Goal: Task Accomplishment & Management: Complete application form

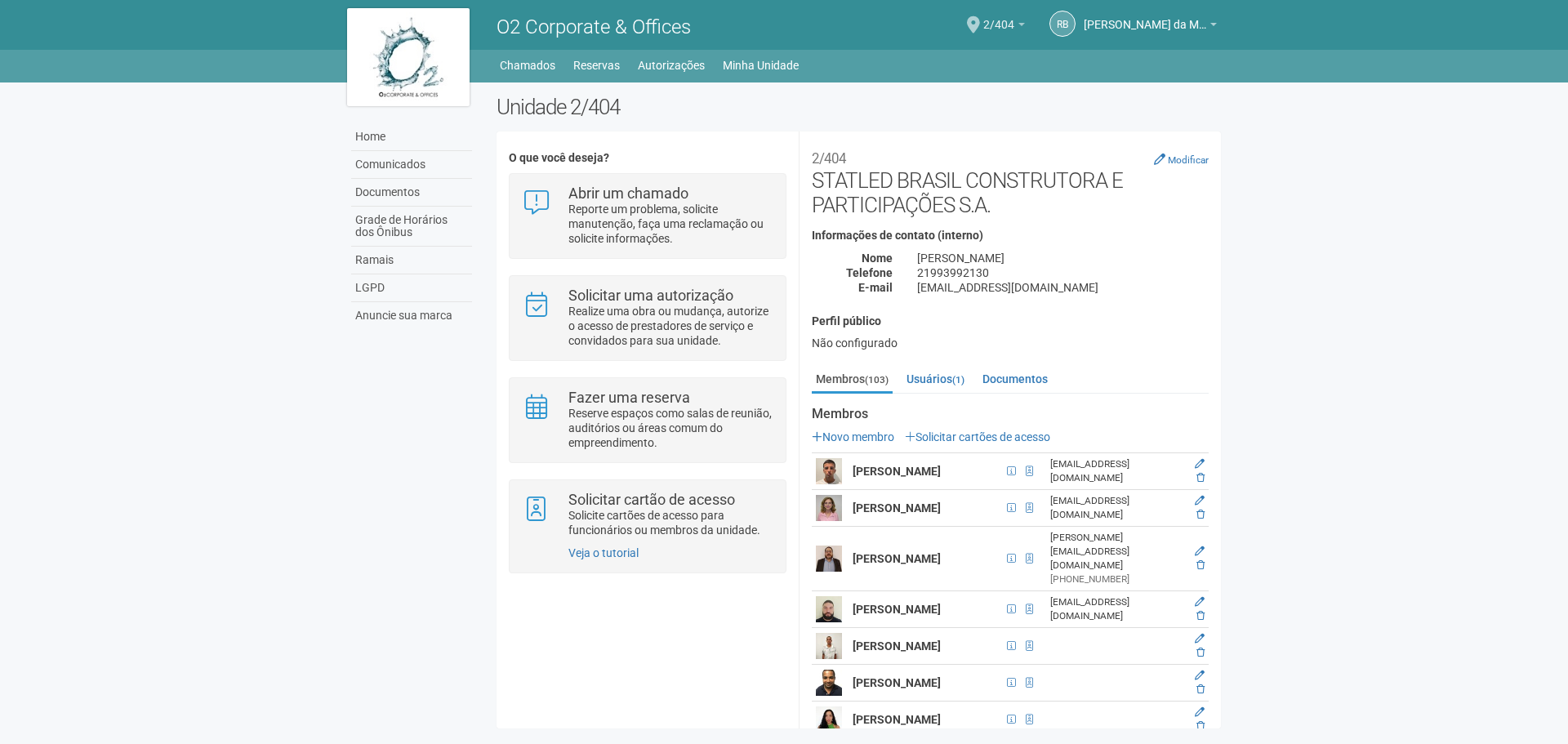
click at [993, 31] on link "2/404" at bounding box center [1004, 27] width 42 height 13
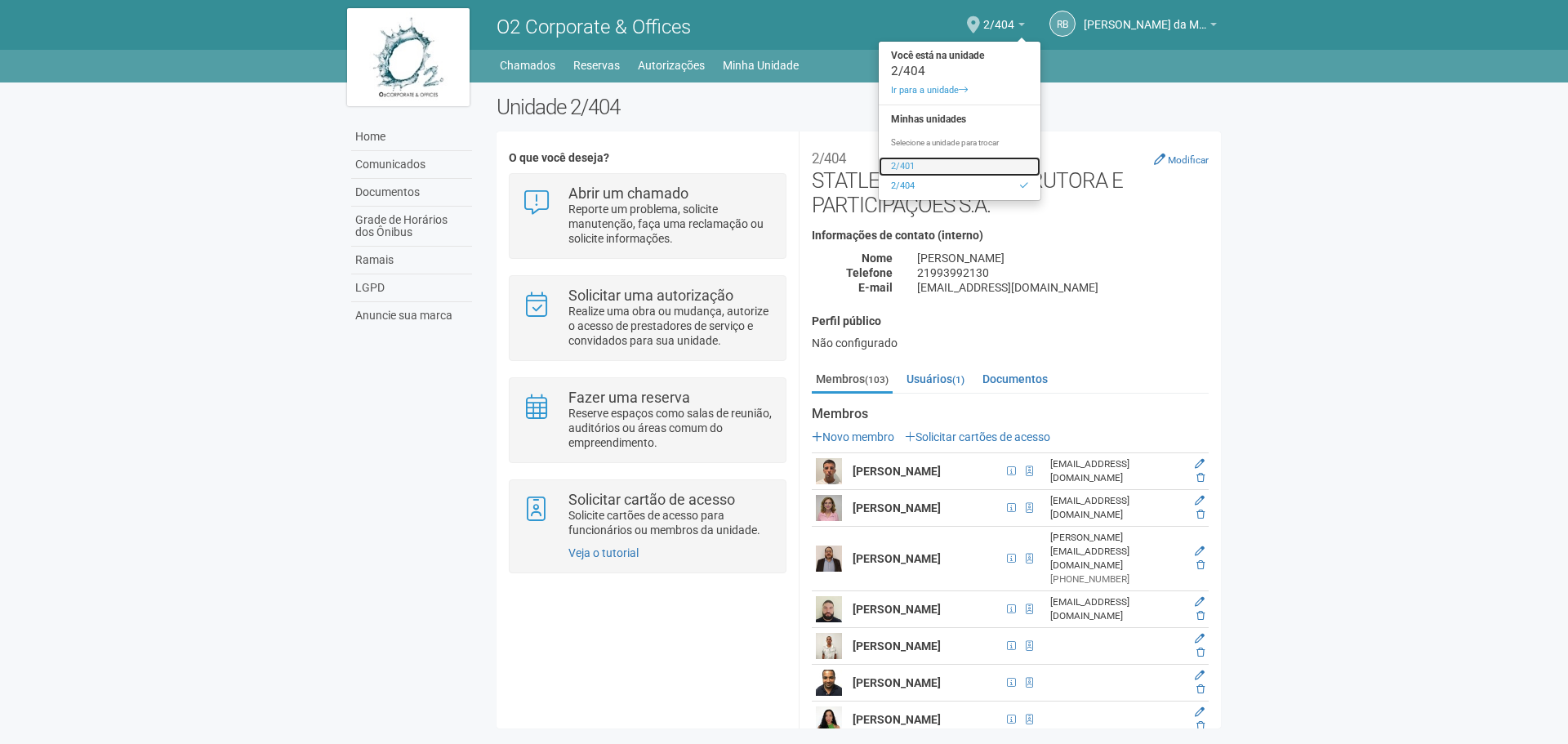
click at [906, 166] on link "2/401" at bounding box center [959, 167] width 162 height 20
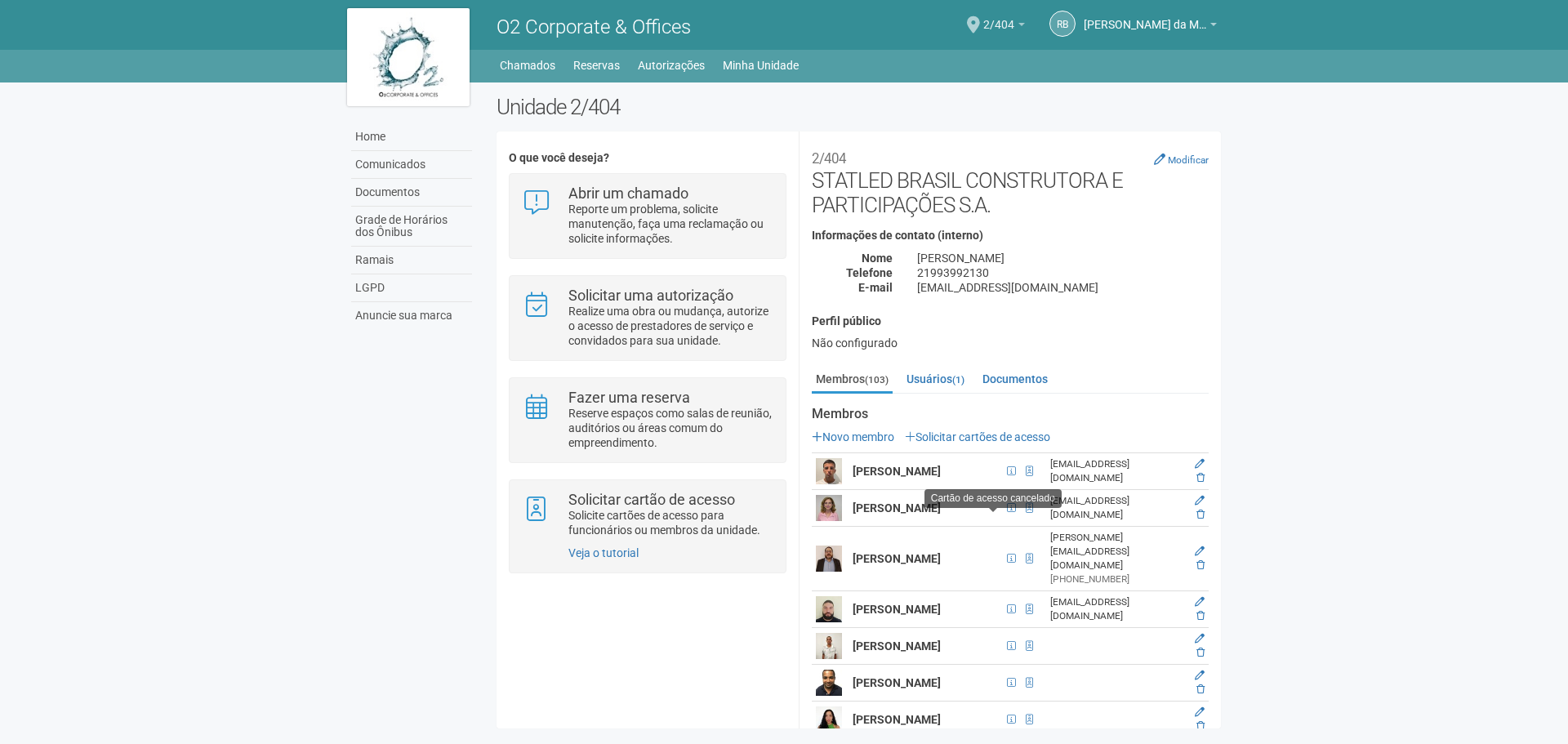
click at [1010, 22] on span "2/404" at bounding box center [999, 17] width 31 height 29
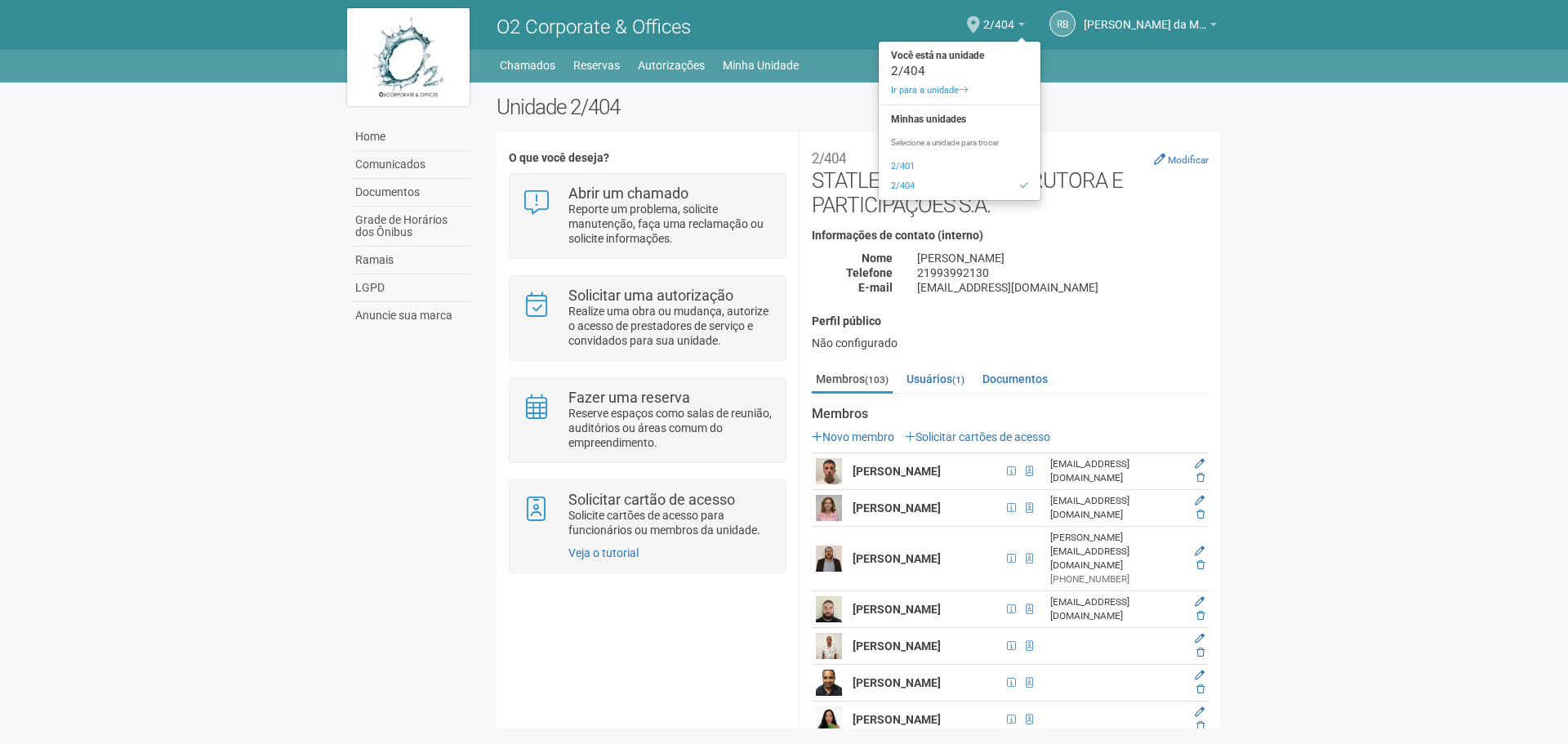
click at [1461, 479] on body "Aguarde... O2 Corporate & Offices RB [PERSON_NAME] da Motta Junior [PERSON_NAME…" at bounding box center [784, 372] width 1568 height 744
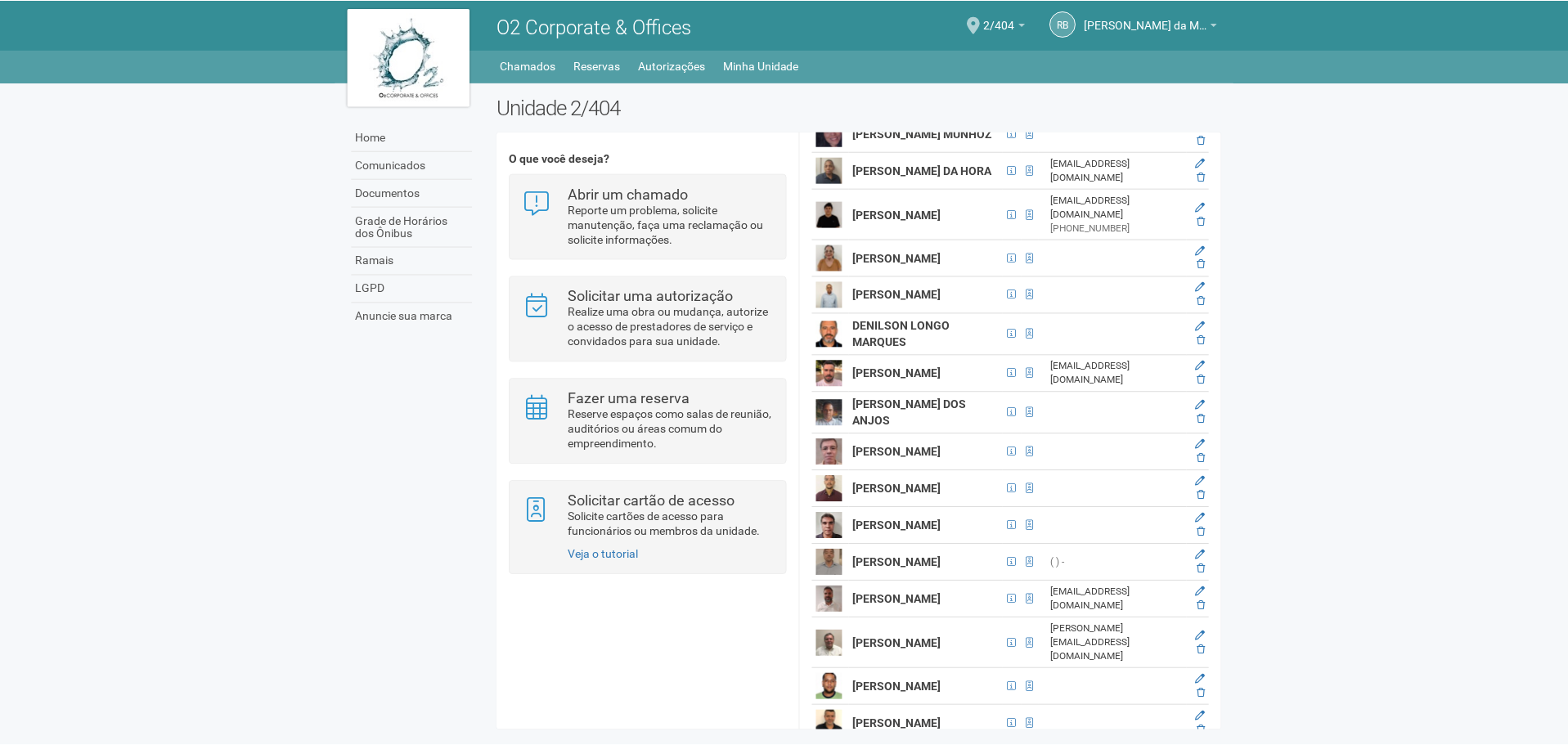
scroll to position [1473, 0]
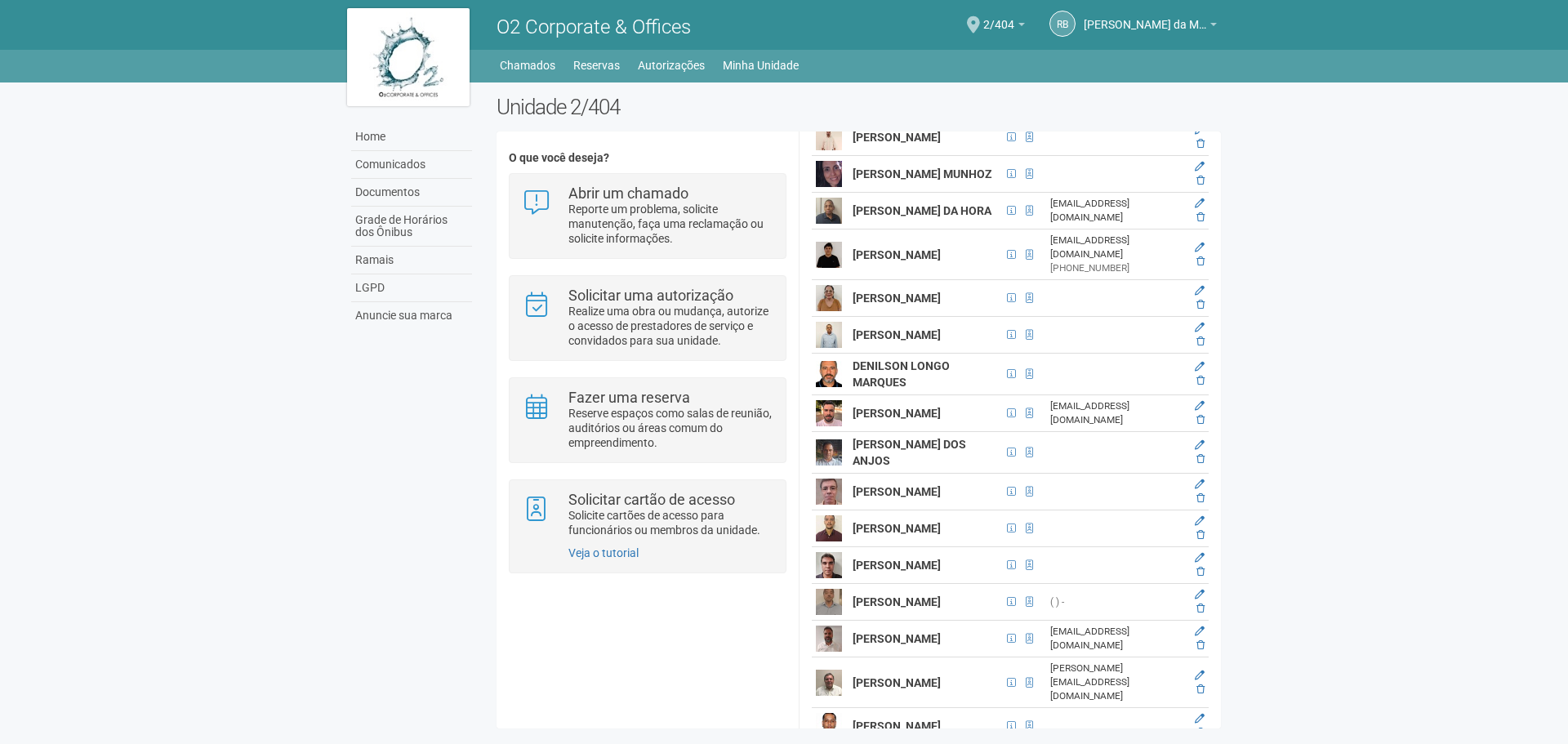
drag, startPoint x: 854, startPoint y: 257, endPoint x: 876, endPoint y: 272, distance: 26.6
click at [907, 156] on td "Daniel Soares Rodrigues" at bounding box center [926, 138] width 154 height 37
copy strong "Daniel Soares Rodrigues"
click at [1196, 135] on icon at bounding box center [1199, 129] width 10 height 10
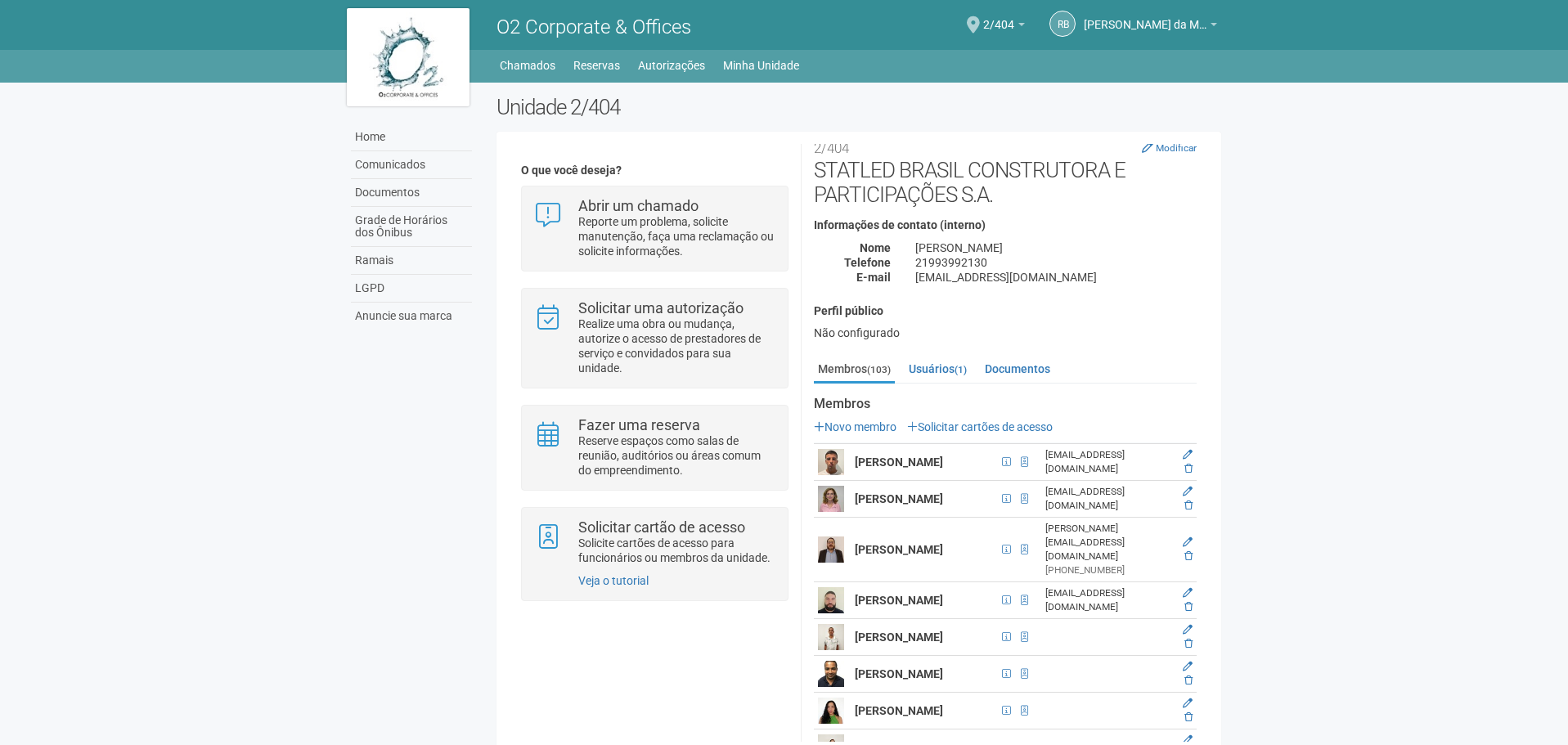
scroll to position [0, 0]
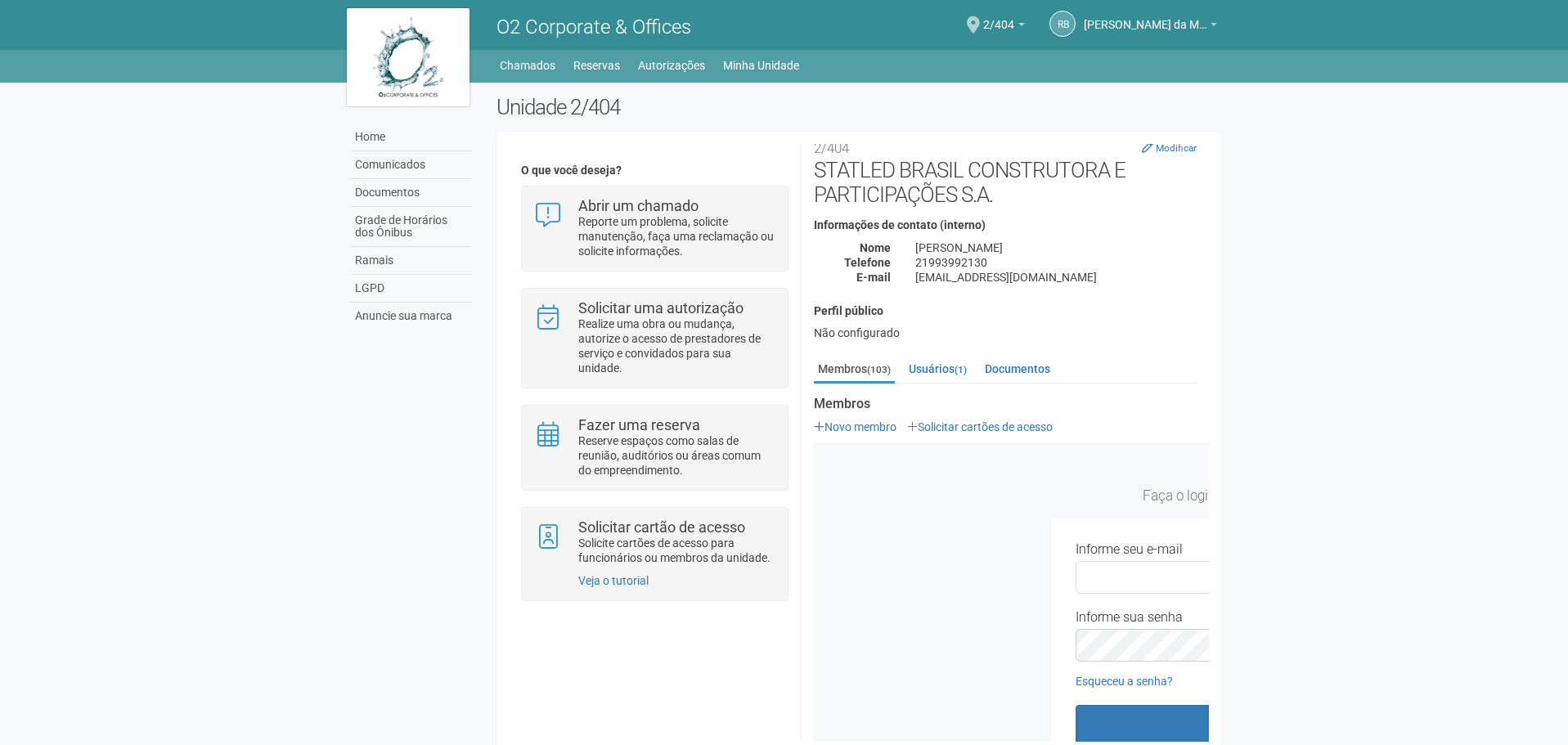
type input "**********"
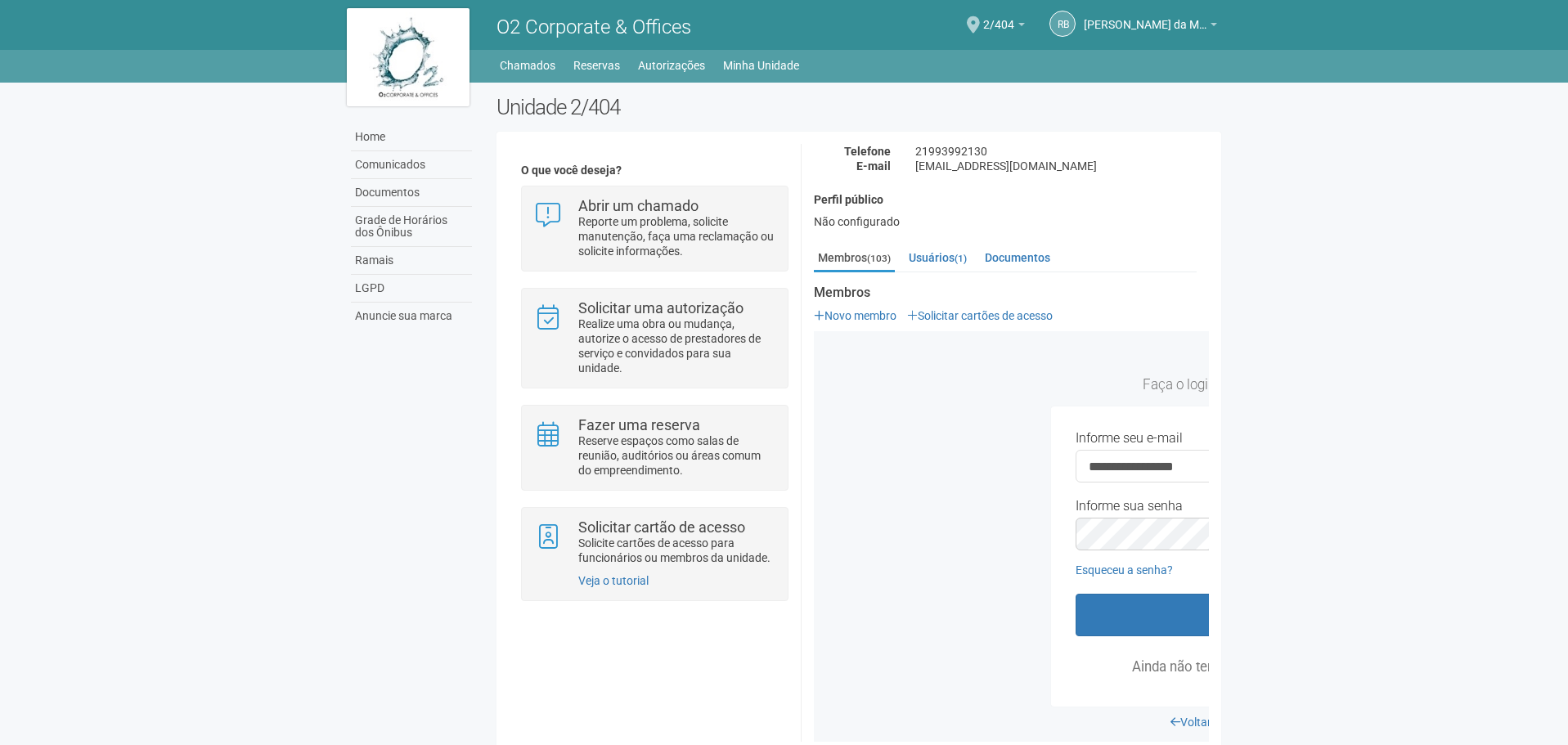
scroll to position [270, 0]
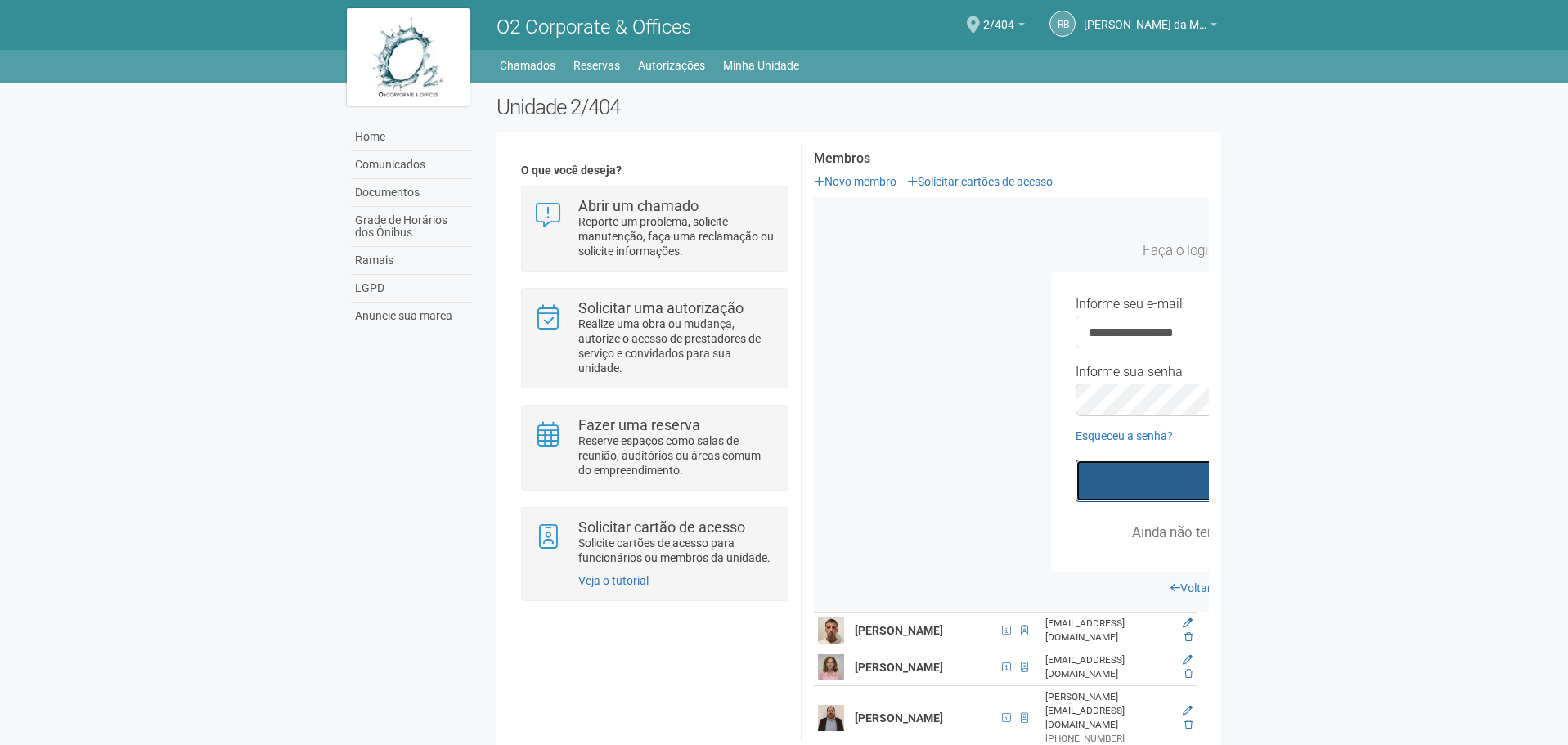
click at [1109, 497] on button "Entrar" at bounding box center [1263, 480] width 376 height 43
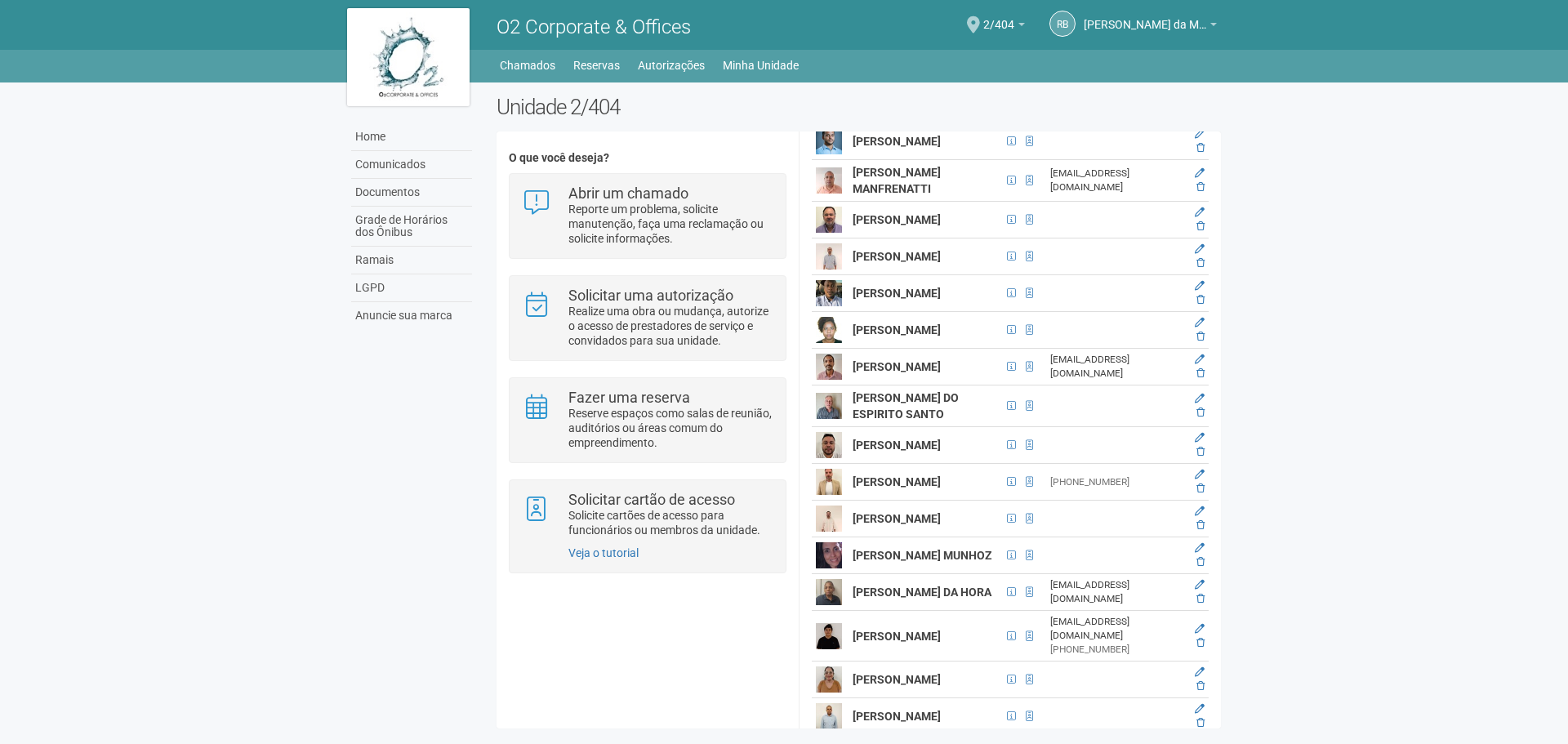
scroll to position [1144, 0]
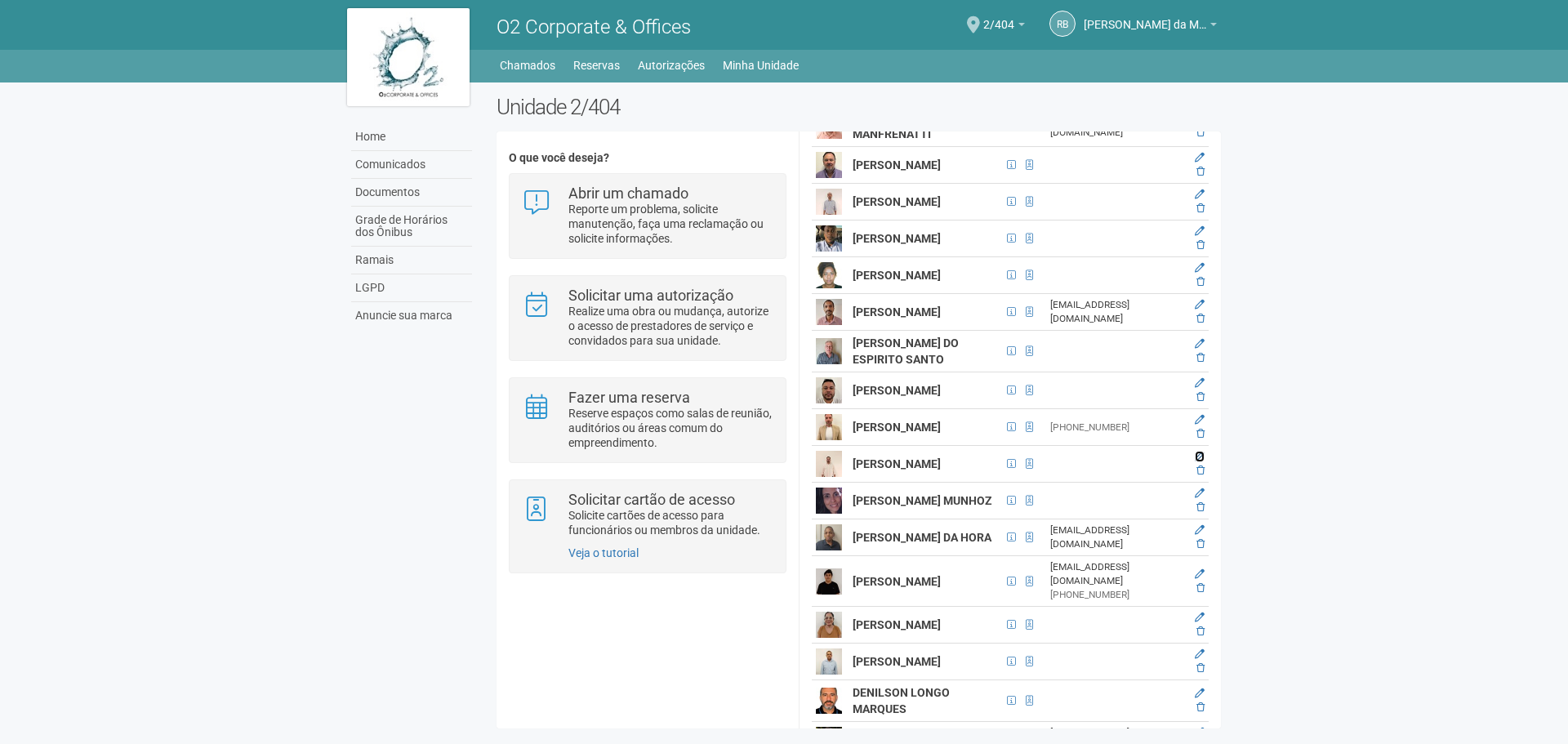
click at [1199, 462] on icon at bounding box center [1199, 456] width 10 height 10
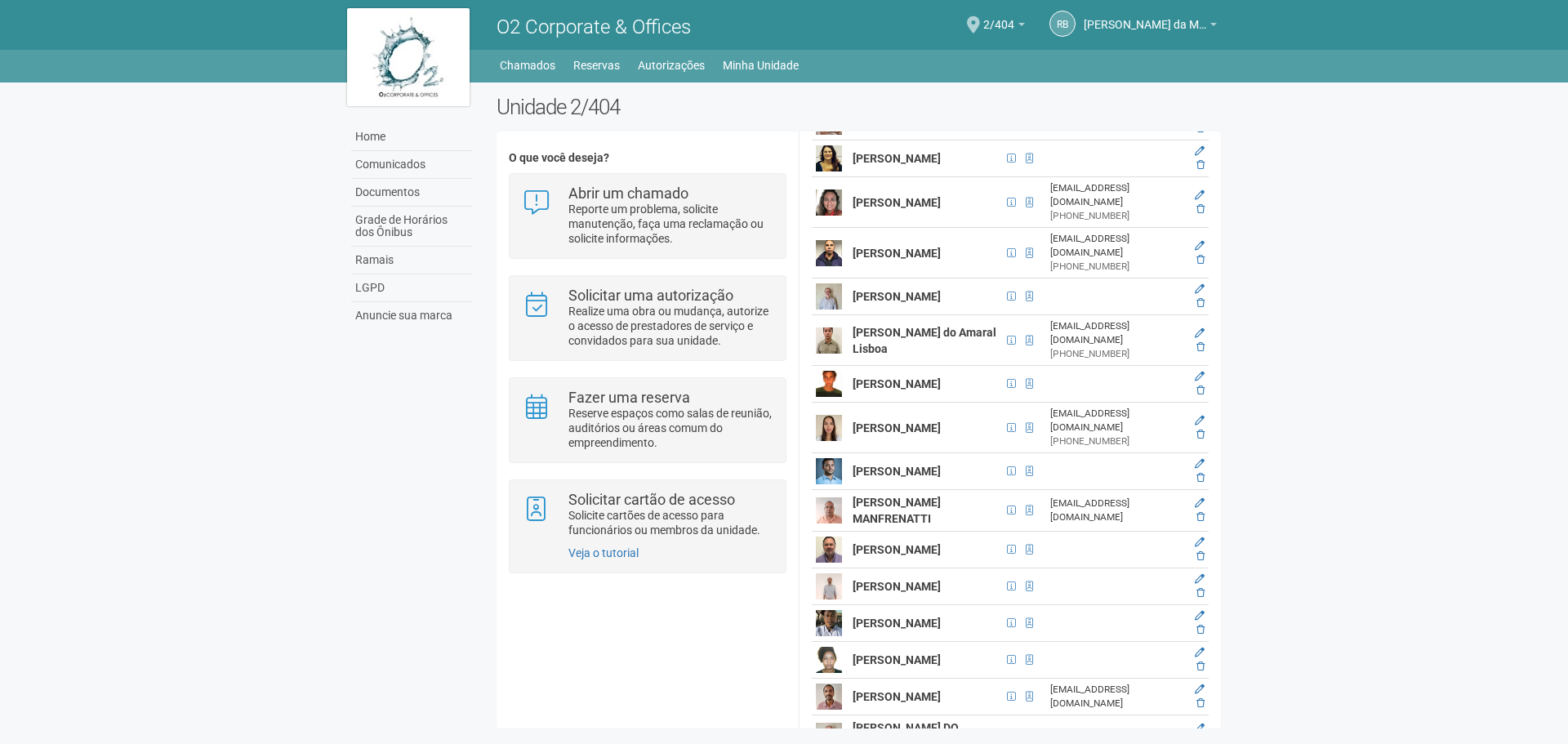
scroll to position [23, 0]
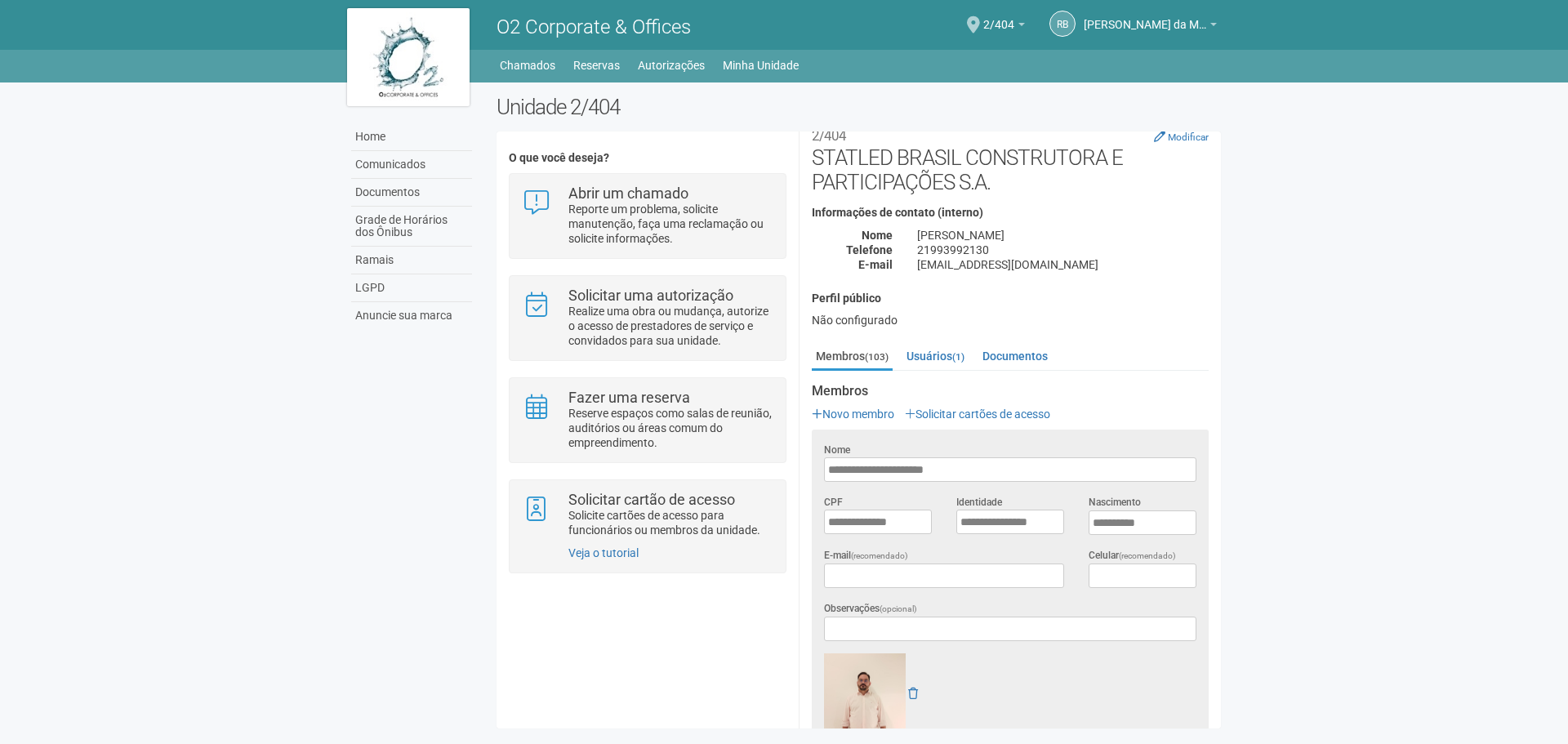
drag, startPoint x: 989, startPoint y: 474, endPoint x: 794, endPoint y: 477, distance: 195.0
click at [794, 477] on div "O que você deseja? Abrir um chamado Reporte um problema, solicite manutenção, f…" at bounding box center [859, 430] width 725 height 573
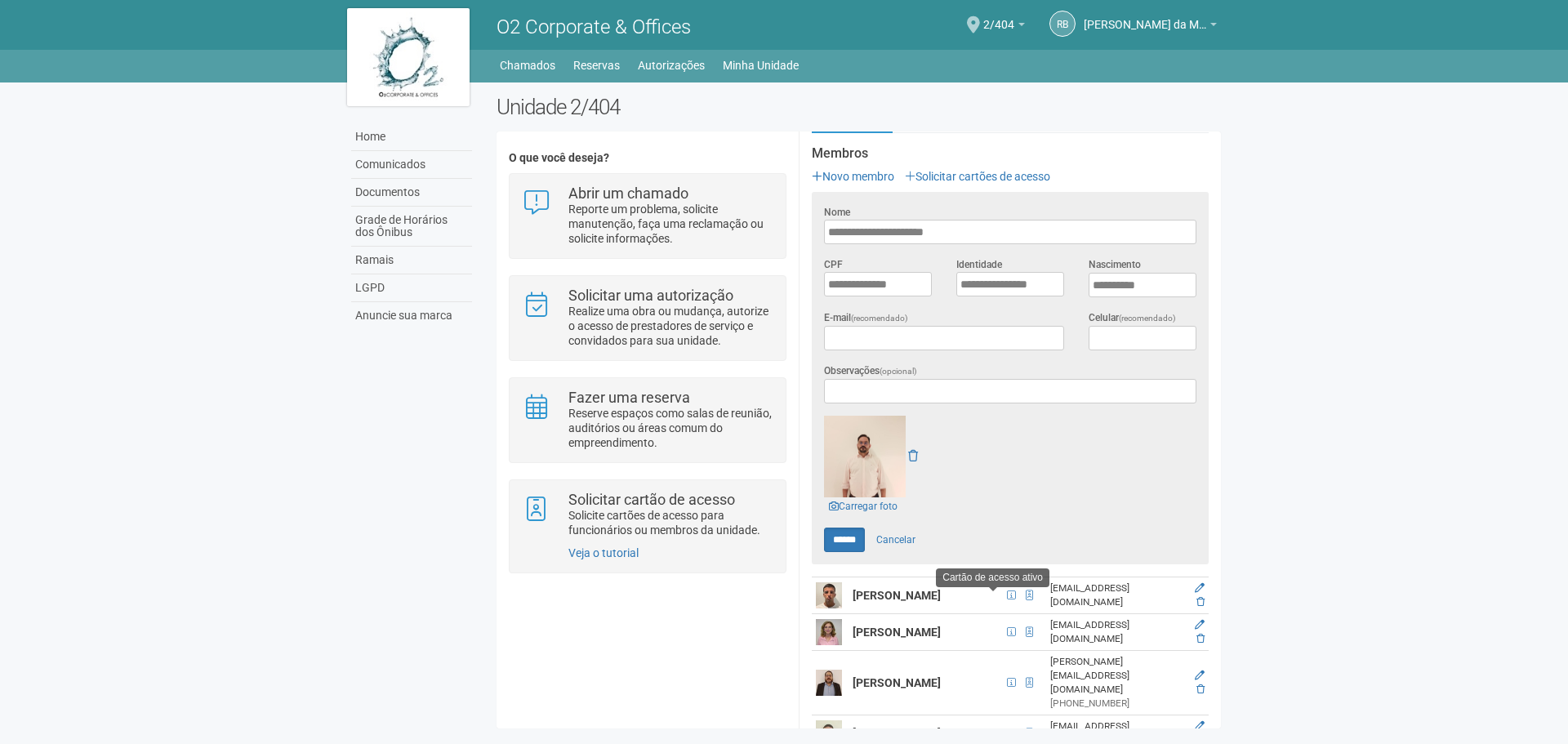
scroll to position [268, 0]
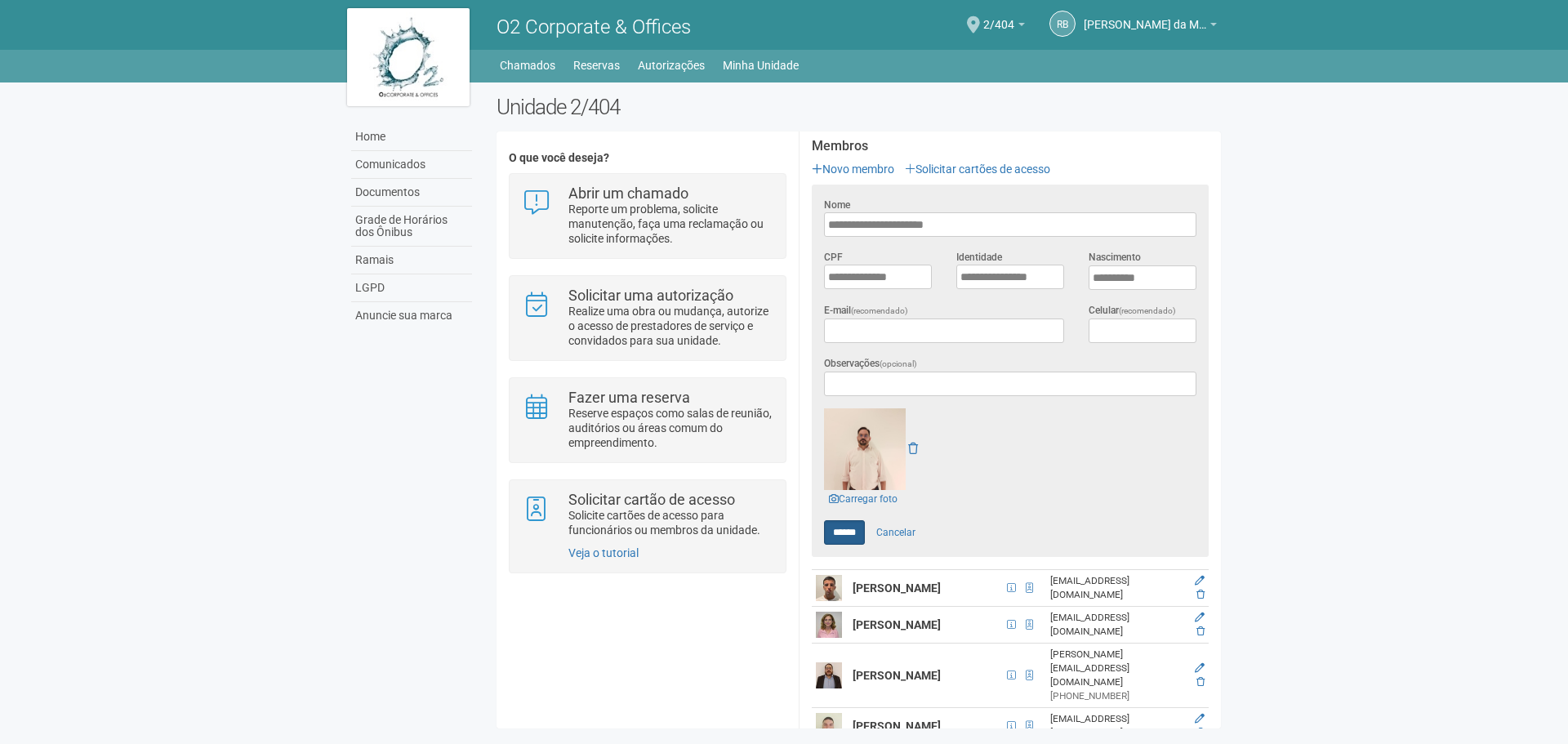
type input "**********"
click at [841, 526] on input "******" at bounding box center [844, 532] width 41 height 24
type input "******"
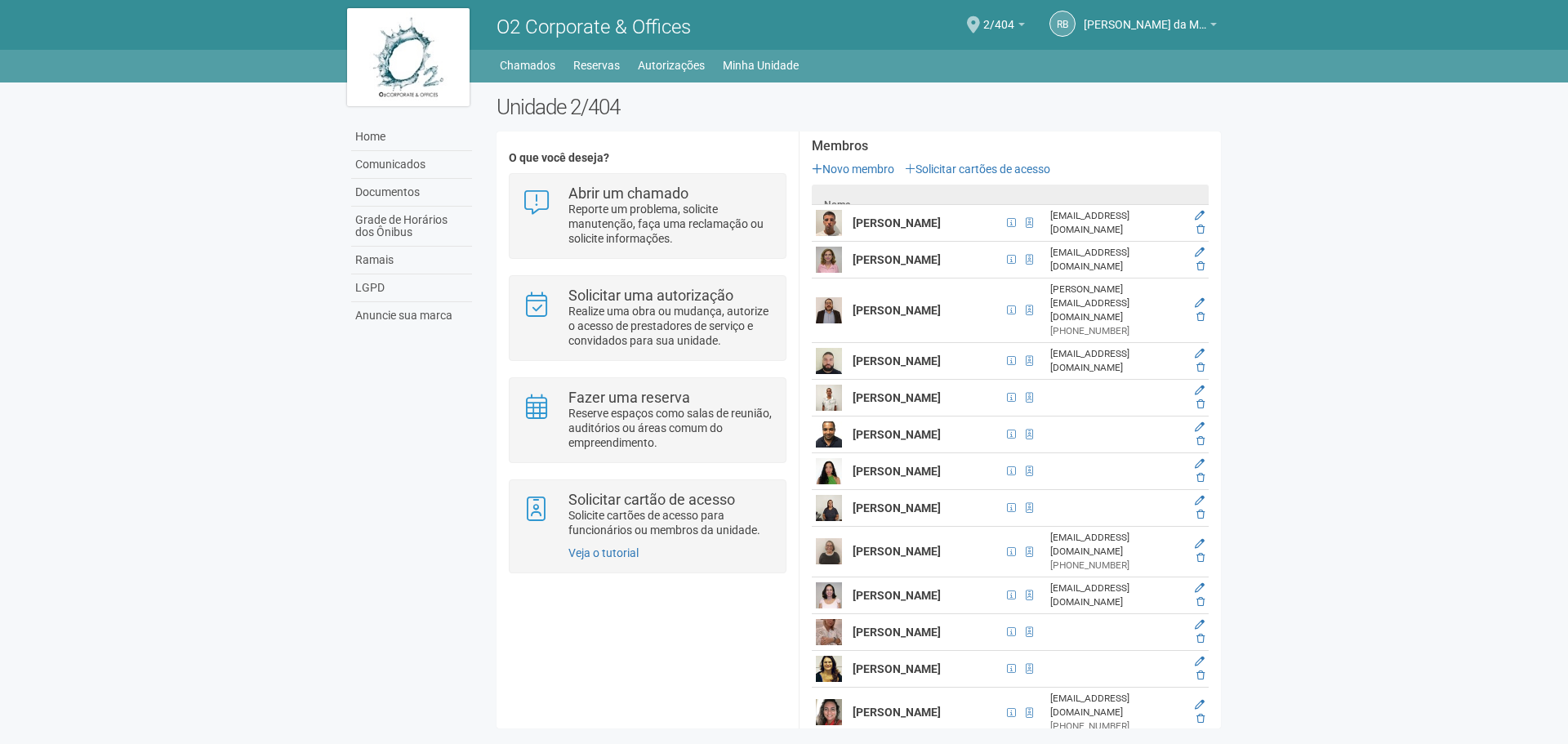
scroll to position [0, 0]
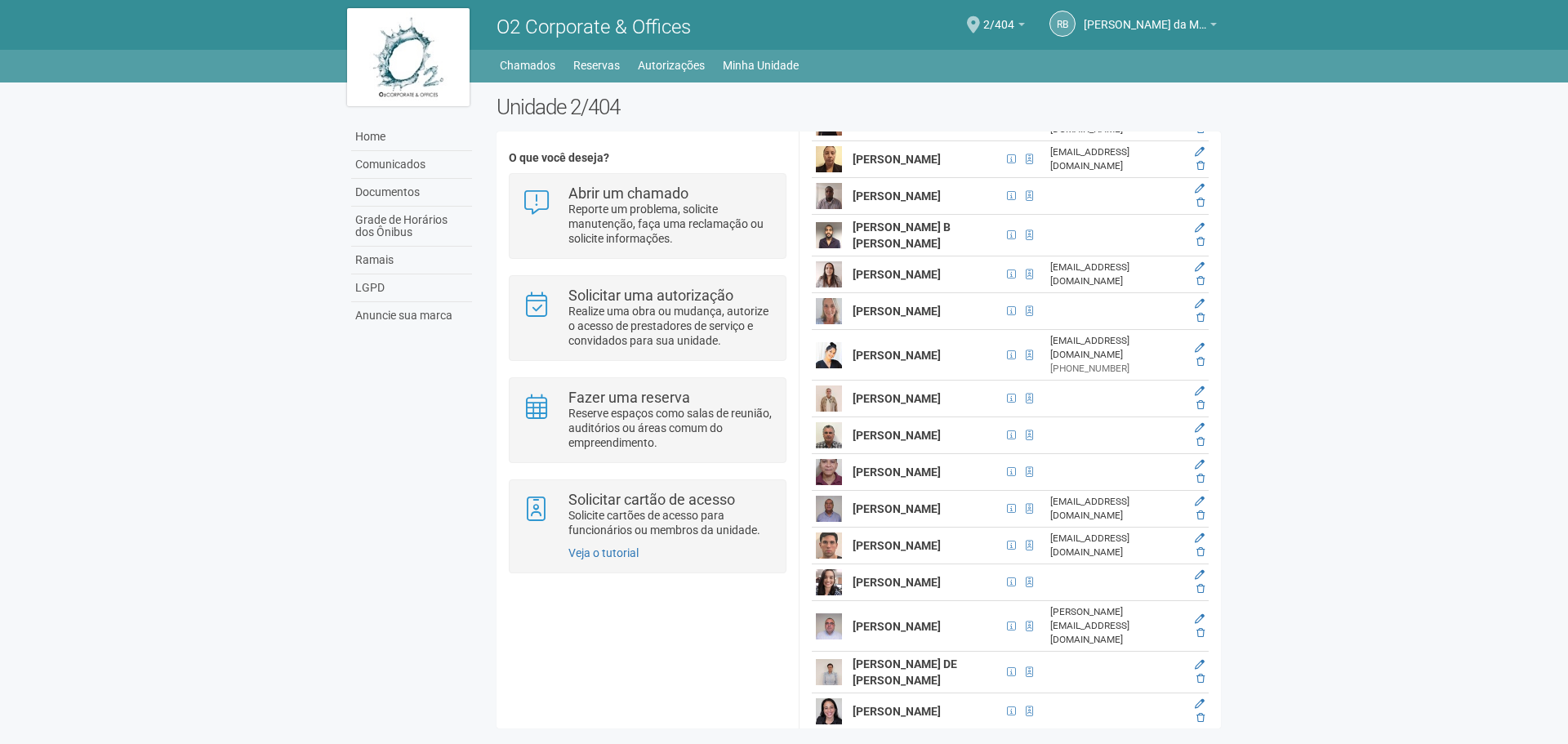
scroll to position [3022, 0]
drag, startPoint x: 852, startPoint y: 553, endPoint x: 893, endPoint y: 569, distance: 44.0
click at [893, 214] on td "[PERSON_NAME]" at bounding box center [926, 196] width 154 height 37
copy strong "[PERSON_NAME]"
